Goal: Check status: Check status

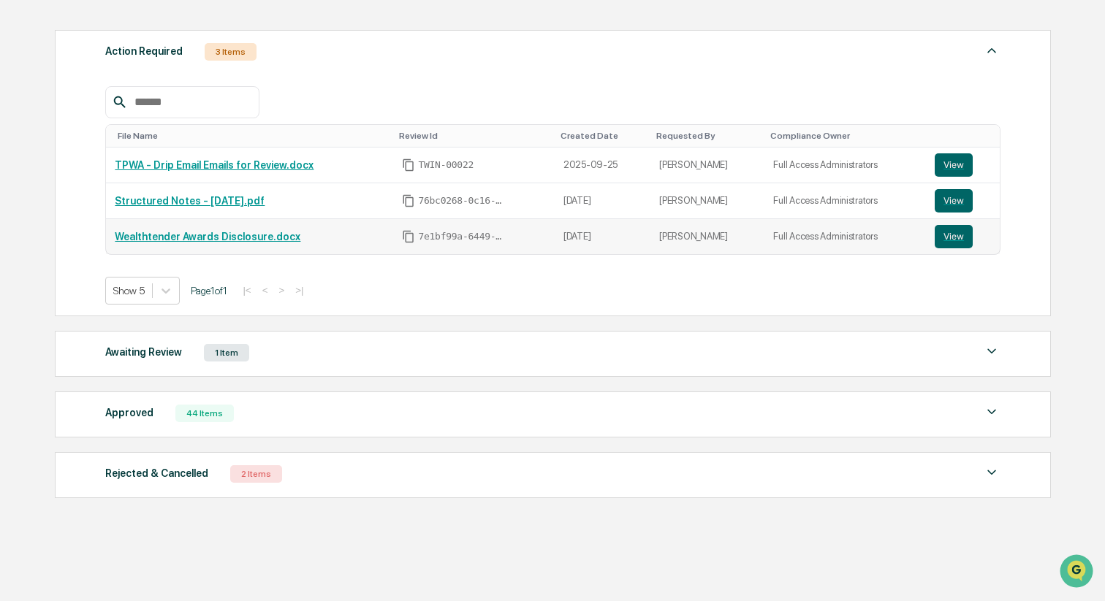
scroll to position [194, 0]
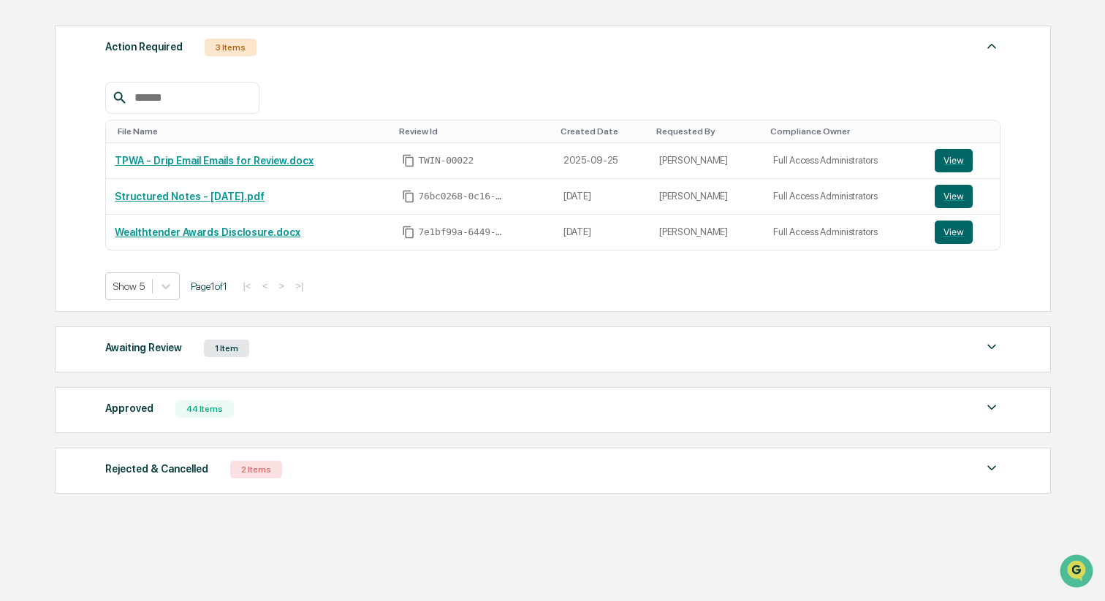
click at [289, 334] on div "Awaiting Review 1 Item File Name Review Id Created Date Requested By Compliance…" at bounding box center [553, 350] width 996 height 46
click at [289, 354] on div "Awaiting Review 1 Item" at bounding box center [552, 348] width 895 height 20
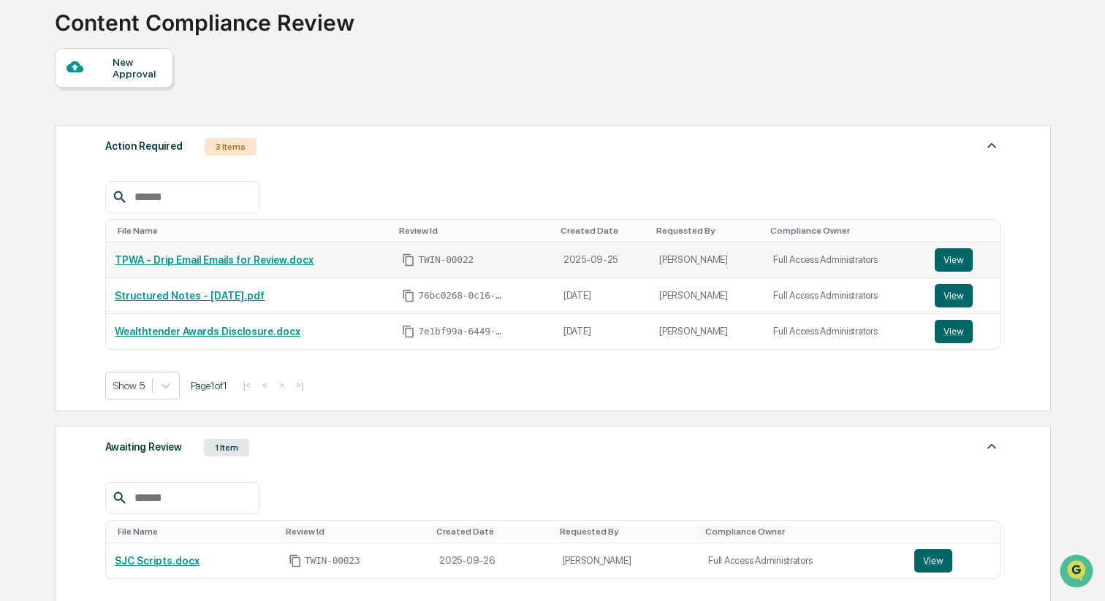
scroll to position [105, 0]
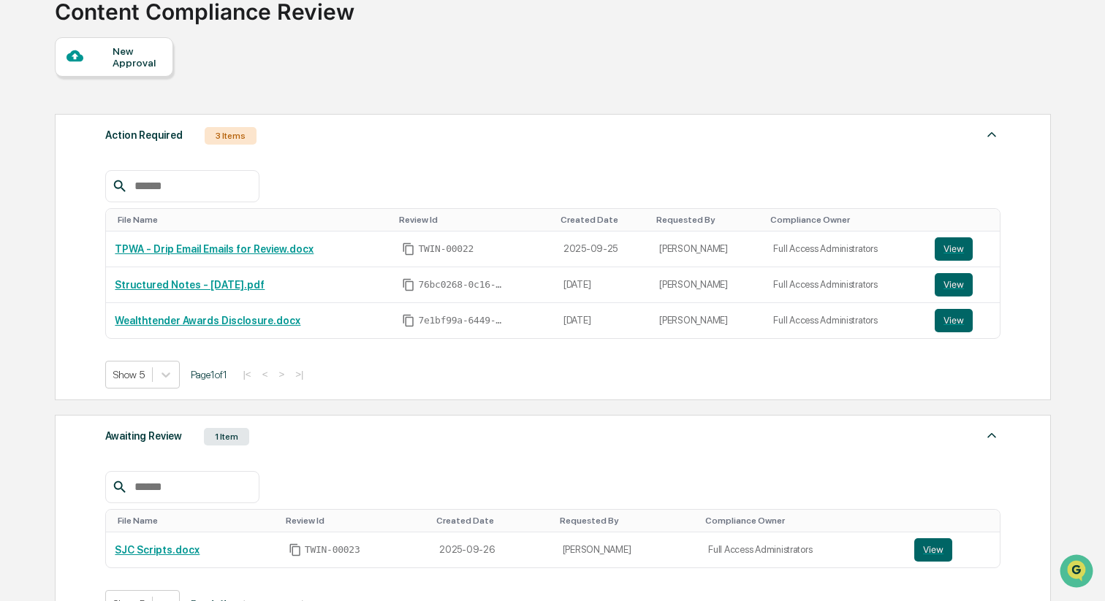
click at [118, 74] on div "New Approval" at bounding box center [114, 56] width 118 height 39
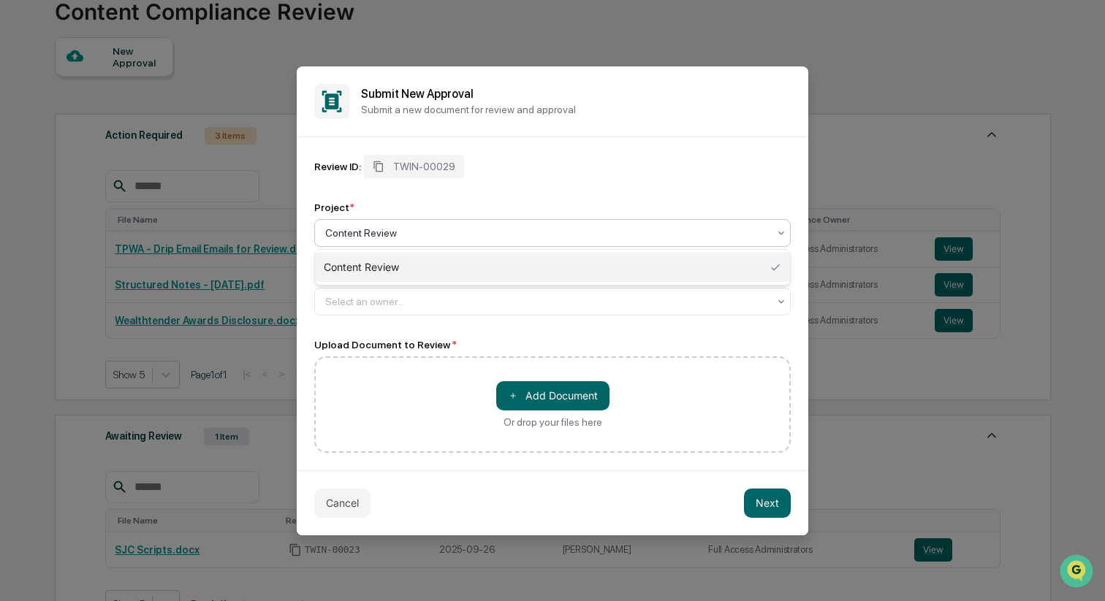
click at [416, 236] on div at bounding box center [546, 233] width 443 height 15
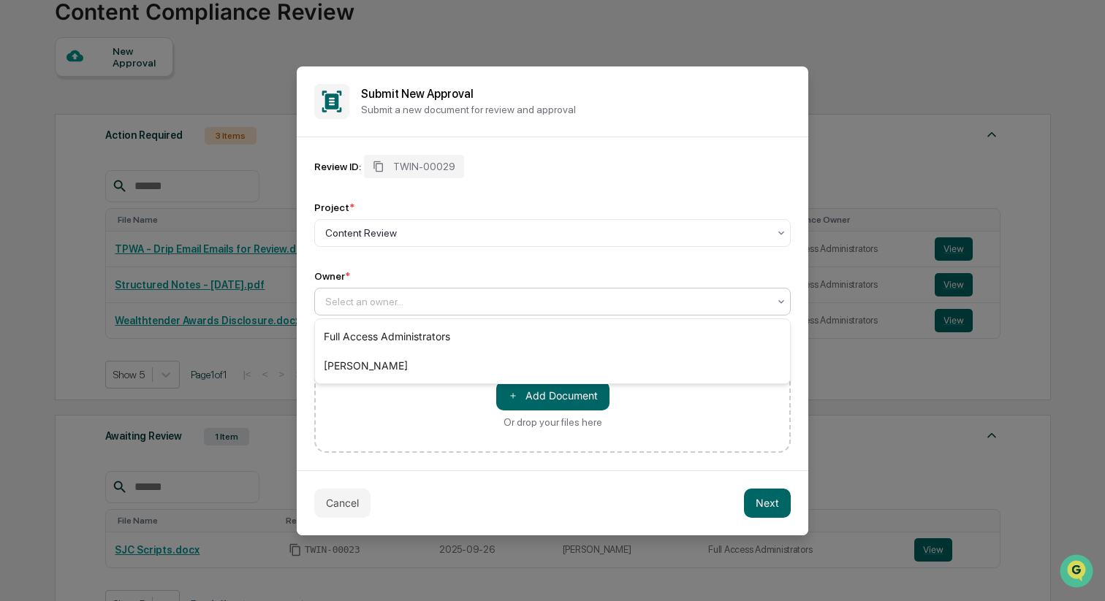
click at [415, 294] on div at bounding box center [546, 301] width 443 height 15
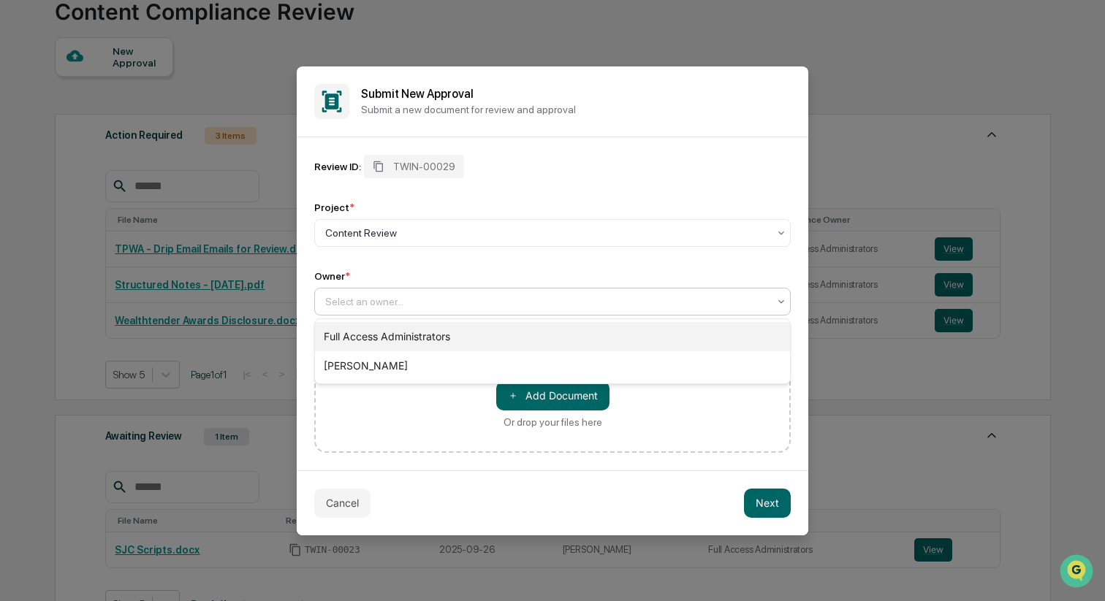
click at [405, 333] on div "Full Access Administrators" at bounding box center [552, 336] width 475 height 29
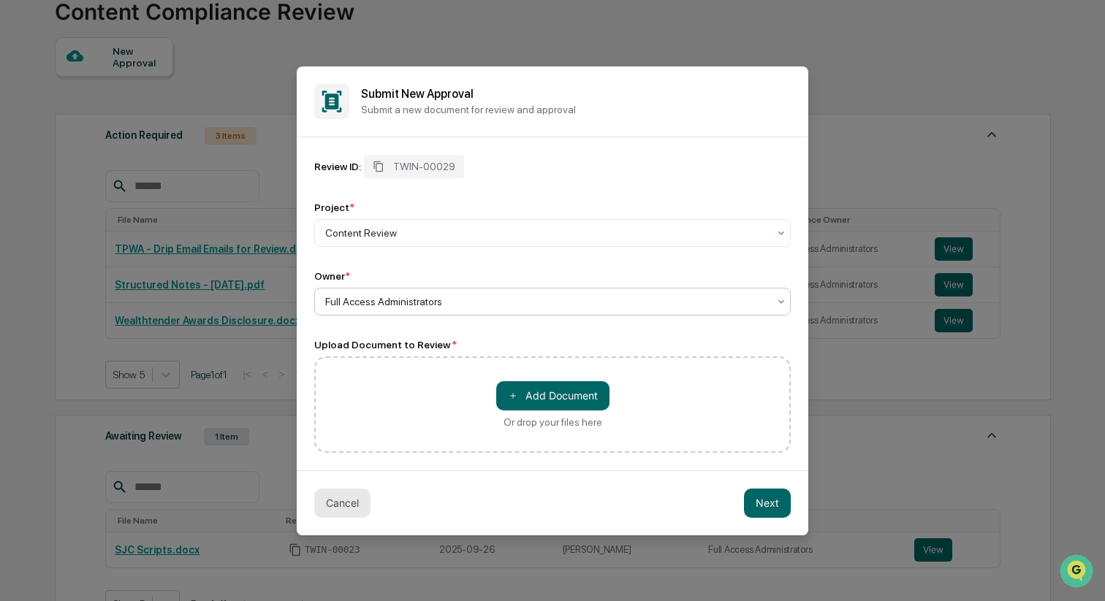
click at [362, 498] on button "Cancel" at bounding box center [342, 503] width 56 height 29
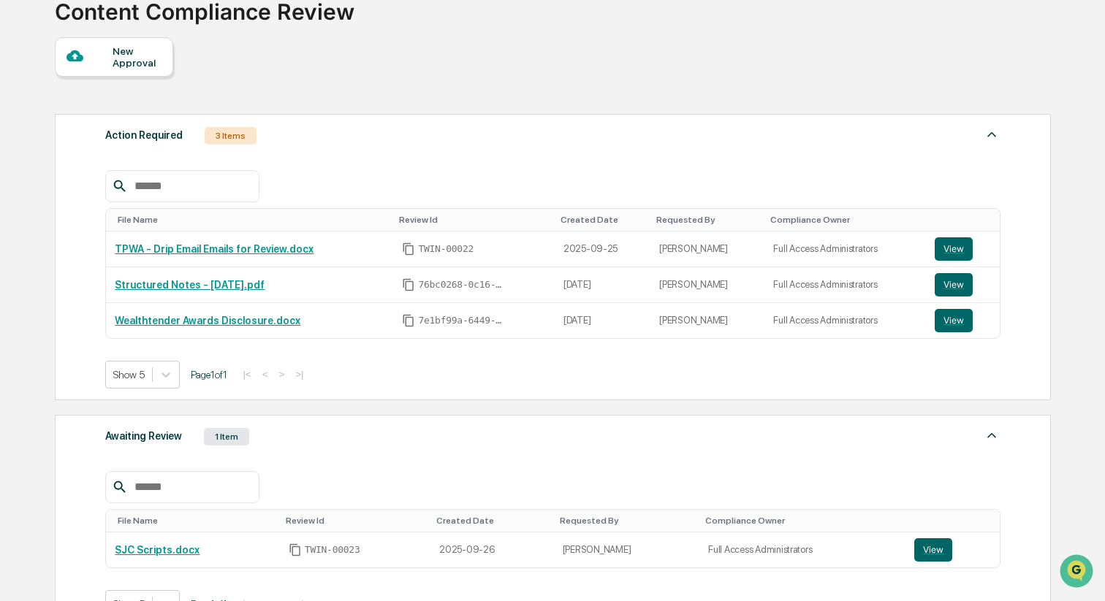
click at [332, 113] on div "Action Required 3 Items File Name Review Id Created Date Requested By Complianc…" at bounding box center [552, 433] width 994 height 652
